Goal: Complete application form

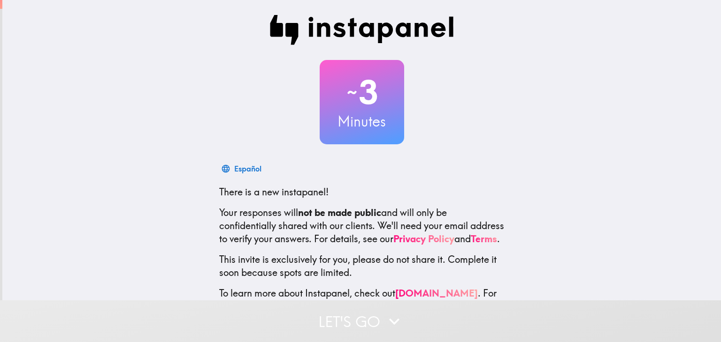
scroll to position [41, 0]
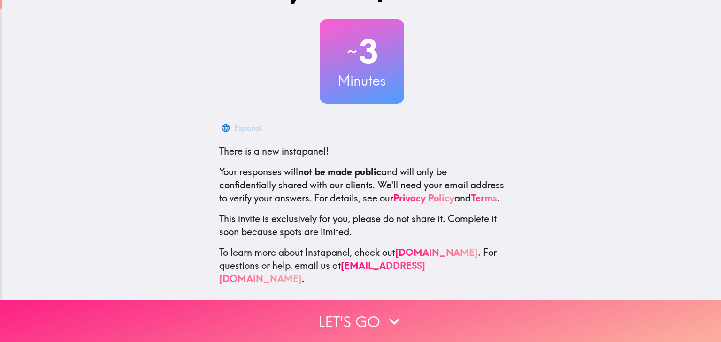
click at [535, 325] on button "Let's go" at bounding box center [360, 322] width 721 height 42
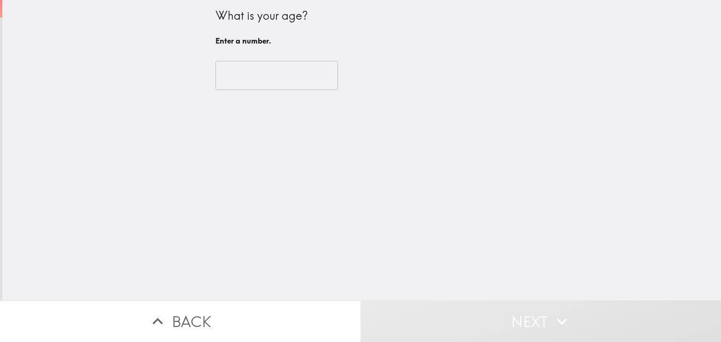
click at [320, 73] on input "number" at bounding box center [276, 75] width 122 height 29
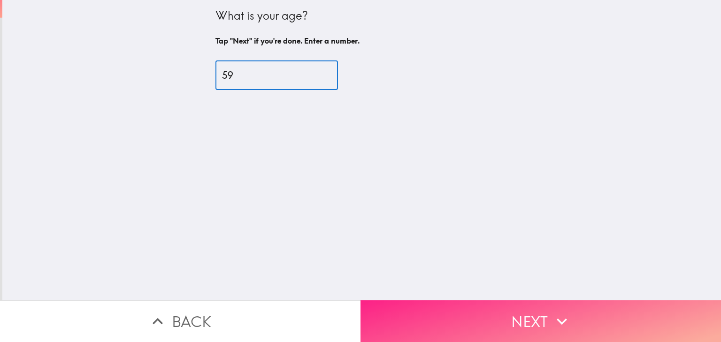
type input "59"
click at [517, 321] on button "Next" at bounding box center [540, 322] width 360 height 42
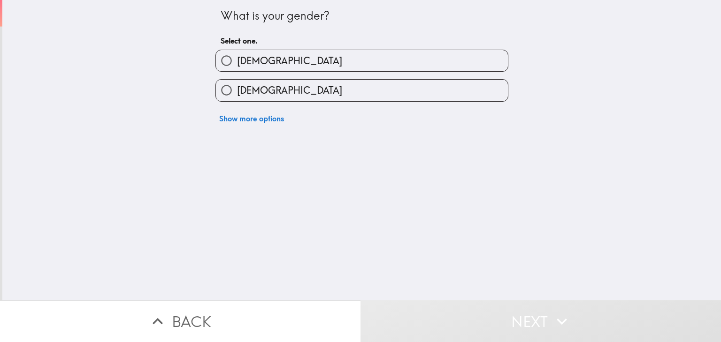
click at [480, 60] on label "[DEMOGRAPHIC_DATA]" at bounding box center [362, 60] width 292 height 21
click at [237, 60] on input "[DEMOGRAPHIC_DATA]" at bounding box center [226, 60] width 21 height 21
radio input "true"
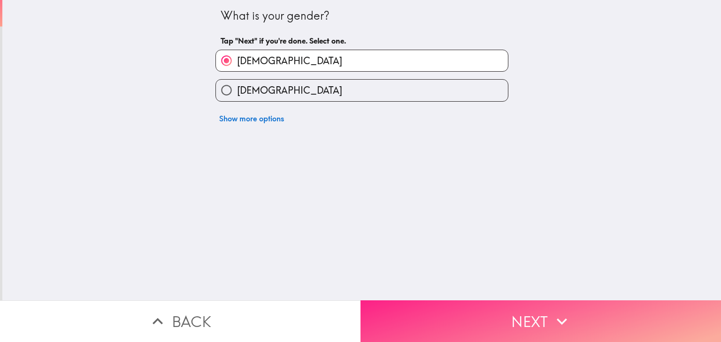
click at [619, 328] on button "Next" at bounding box center [540, 322] width 360 height 42
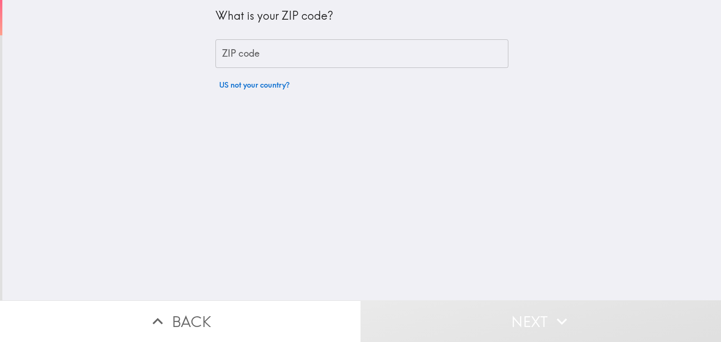
click at [470, 66] on input "ZIP code" at bounding box center [361, 53] width 293 height 29
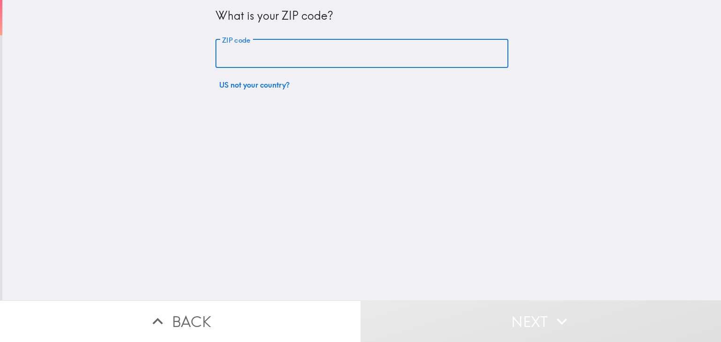
type input "77008"
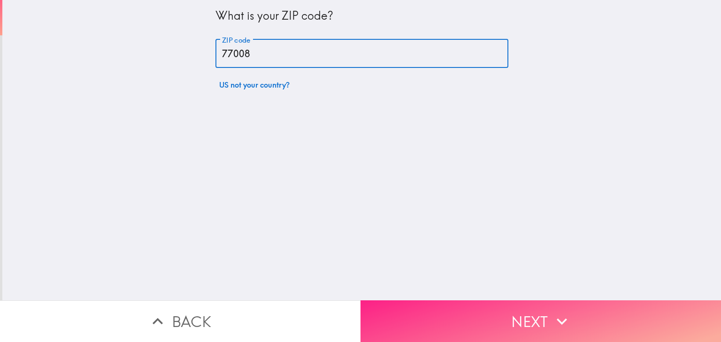
click at [614, 325] on button "Next" at bounding box center [540, 322] width 360 height 42
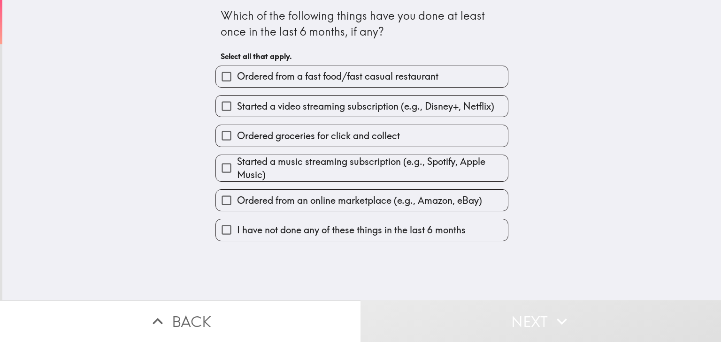
click at [477, 85] on label "Ordered from a fast food/fast casual restaurant" at bounding box center [362, 76] width 292 height 21
click at [237, 85] on input "Ordered from a fast food/fast casual restaurant" at bounding box center [226, 76] width 21 height 21
checkbox input "true"
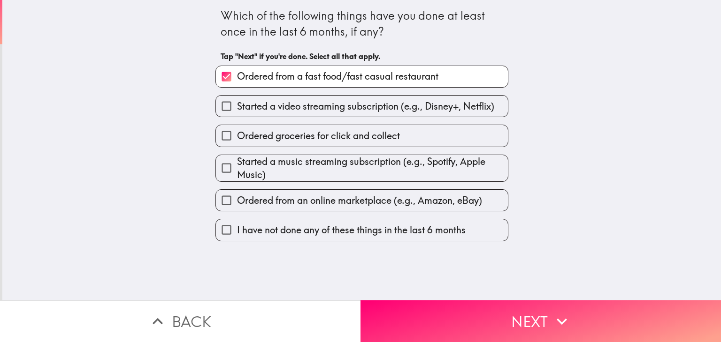
click at [489, 205] on label "Ordered from an online marketplace (e.g., Amazon, eBay)" at bounding box center [362, 200] width 292 height 21
click at [237, 205] on input "Ordered from an online marketplace (e.g., Amazon, eBay)" at bounding box center [226, 200] width 21 height 21
checkbox input "true"
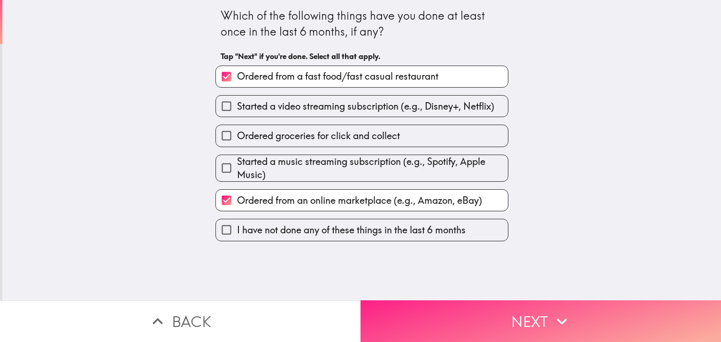
click at [536, 321] on button "Next" at bounding box center [540, 322] width 360 height 42
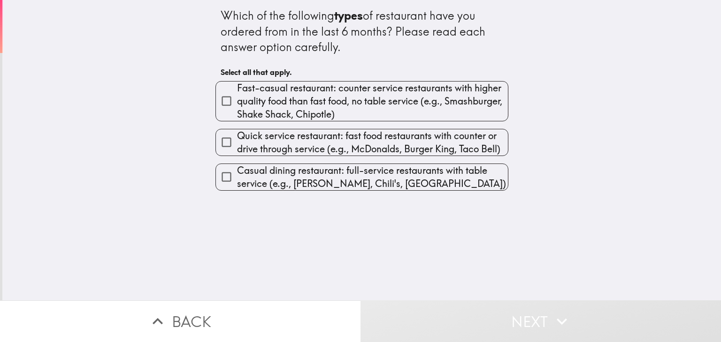
click at [475, 148] on span "Quick service restaurant: fast food restaurants with counter or drive through s…" at bounding box center [372, 142] width 271 height 26
click at [237, 148] on input "Quick service restaurant: fast food restaurants with counter or drive through s…" at bounding box center [226, 142] width 21 height 21
checkbox input "true"
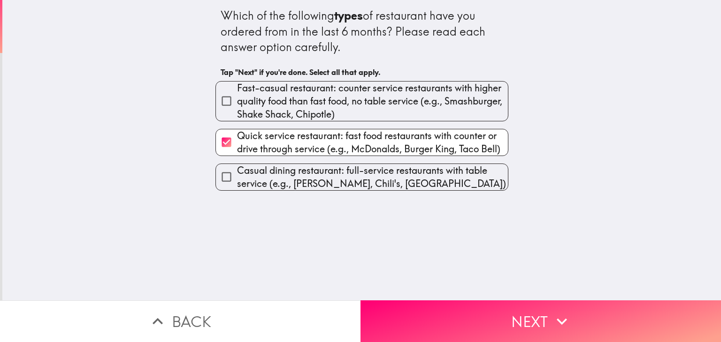
click at [485, 182] on span "Casual dining restaurant: full-service restaurants with table service (e.g., [P…" at bounding box center [372, 177] width 271 height 26
click at [237, 182] on input "Casual dining restaurant: full-service restaurants with table service (e.g., [P…" at bounding box center [226, 177] width 21 height 21
checkbox input "true"
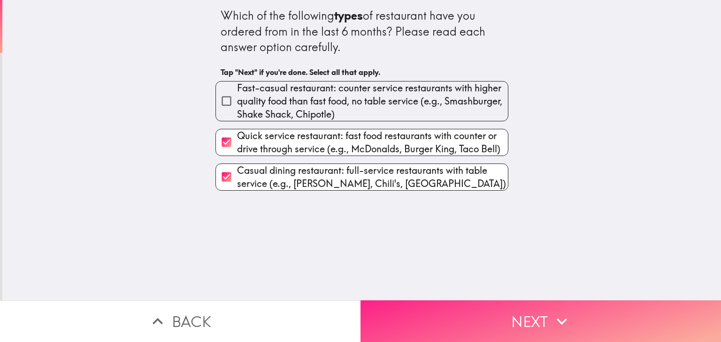
click at [564, 324] on icon "button" at bounding box center [561, 321] width 21 height 21
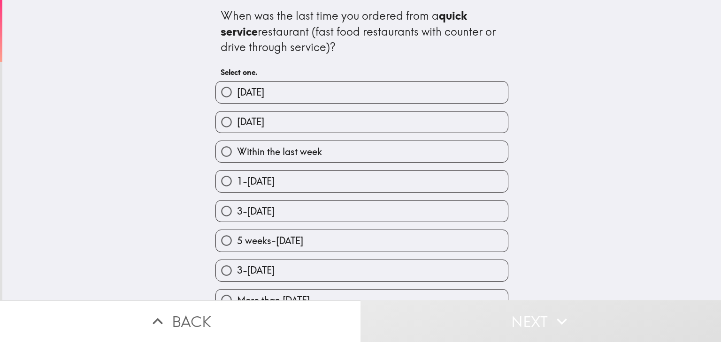
click at [466, 150] on label "Within the last week" at bounding box center [362, 151] width 292 height 21
click at [237, 150] on input "Within the last week" at bounding box center [226, 151] width 21 height 21
radio input "true"
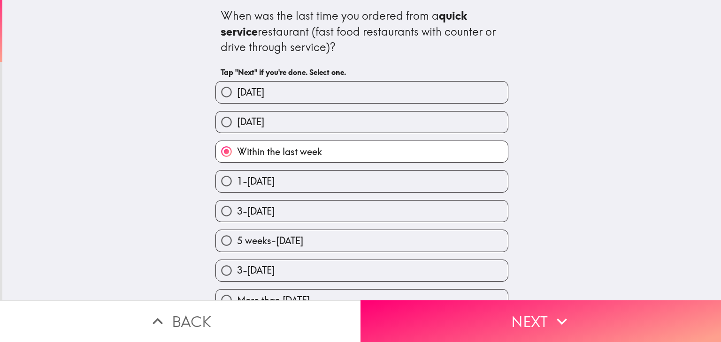
scroll to position [9, 0]
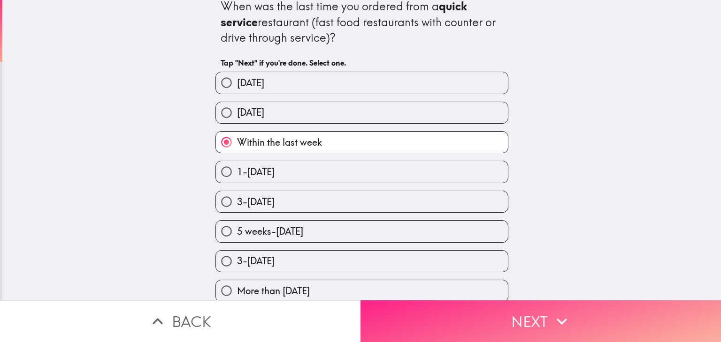
click at [545, 330] on button "Next" at bounding box center [540, 322] width 360 height 42
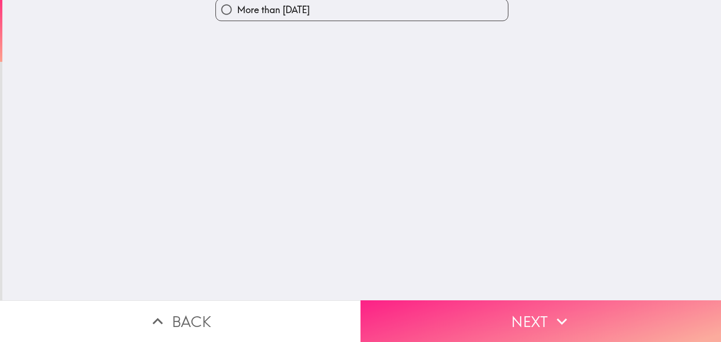
scroll to position [0, 0]
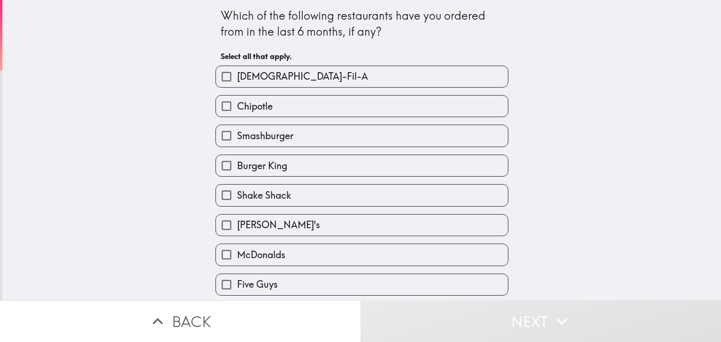
click at [454, 174] on label "Burger King" at bounding box center [362, 165] width 292 height 21
click at [237, 174] on input "Burger King" at bounding box center [226, 165] width 21 height 21
checkbox input "true"
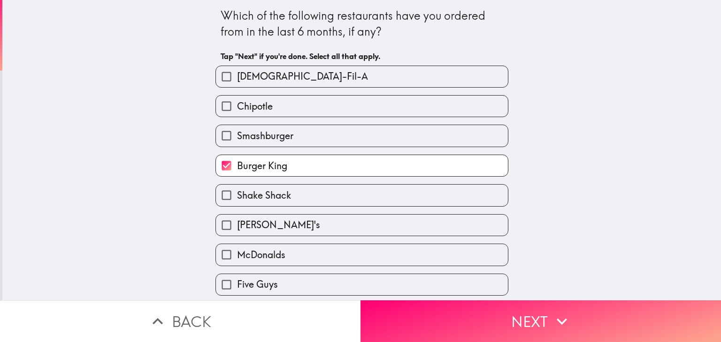
click at [478, 113] on label "Chipotle" at bounding box center [362, 106] width 292 height 21
click at [237, 113] on input "Chipotle" at bounding box center [226, 106] width 21 height 21
checkbox input "true"
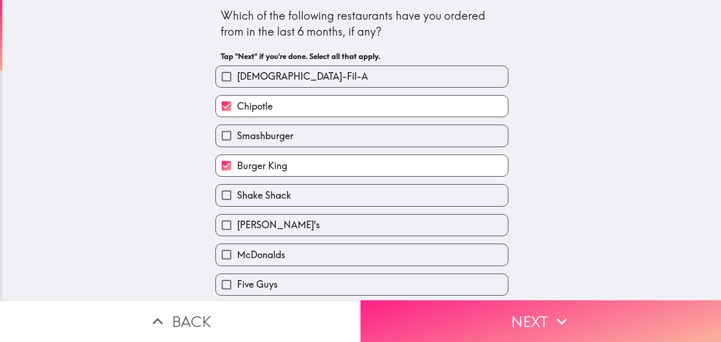
click at [537, 323] on button "Next" at bounding box center [540, 322] width 360 height 42
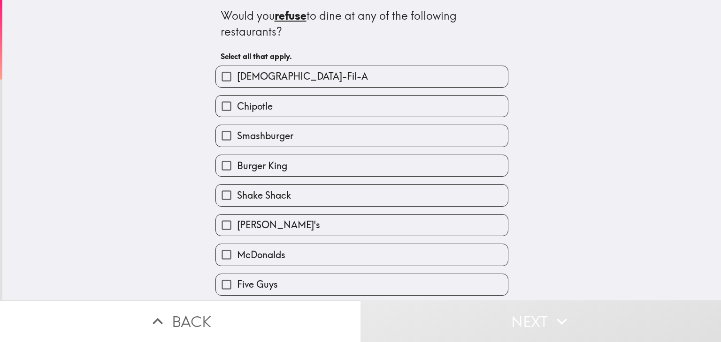
scroll to position [23, 0]
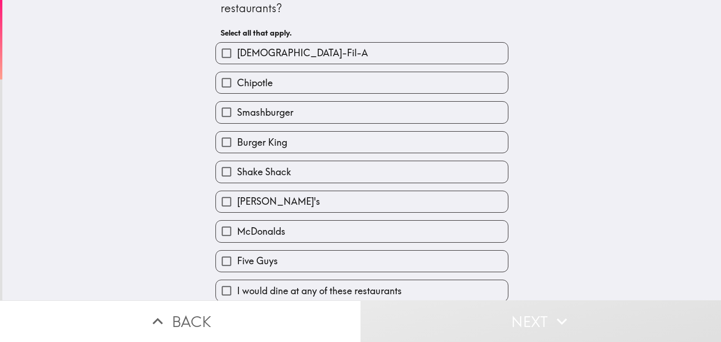
click at [487, 267] on label "Five Guys" at bounding box center [362, 261] width 292 height 21
click at [237, 267] on input "Five Guys" at bounding box center [226, 261] width 21 height 21
checkbox input "true"
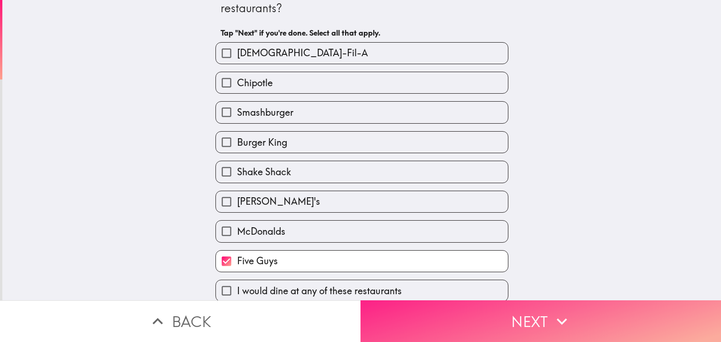
click at [539, 332] on button "Next" at bounding box center [540, 322] width 360 height 42
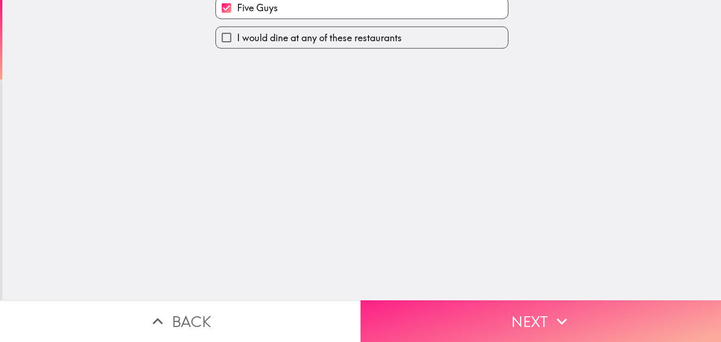
scroll to position [0, 0]
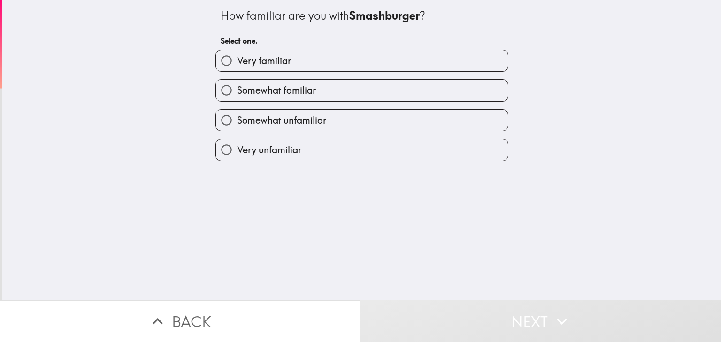
click at [483, 159] on label "Very unfamiliar" at bounding box center [362, 149] width 292 height 21
click at [237, 159] on input "Very unfamiliar" at bounding box center [226, 149] width 21 height 21
radio input "true"
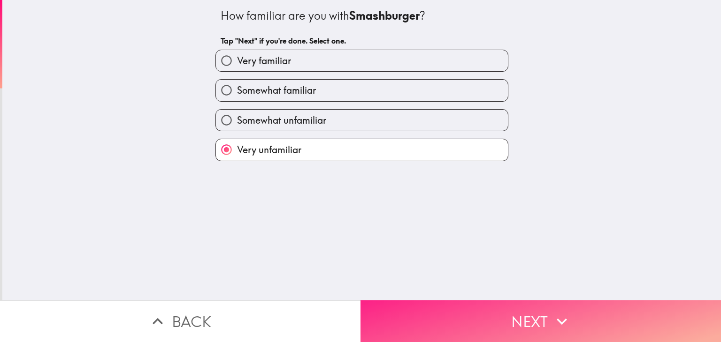
click at [578, 323] on button "Next" at bounding box center [540, 322] width 360 height 42
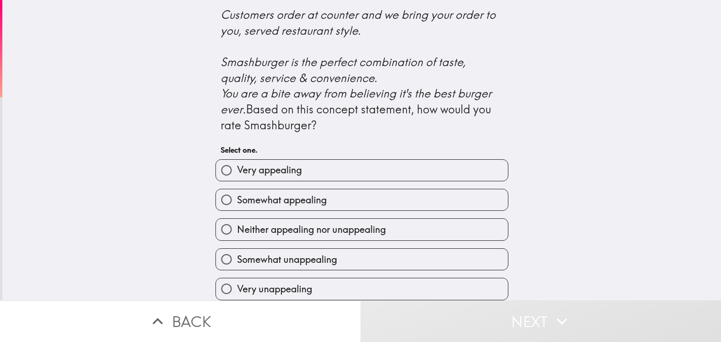
scroll to position [394, 0]
click at [479, 232] on label "Neither appealing nor unappealing" at bounding box center [362, 229] width 292 height 21
click at [237, 232] on input "Neither appealing nor unappealing" at bounding box center [226, 229] width 21 height 21
radio input "true"
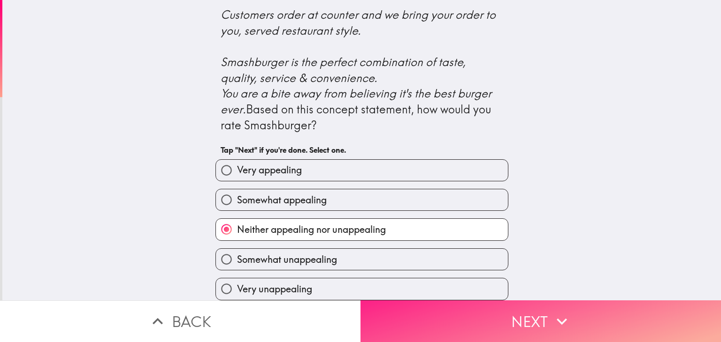
click at [558, 325] on icon "button" at bounding box center [561, 321] width 21 height 21
